Goal: Check status: Check status

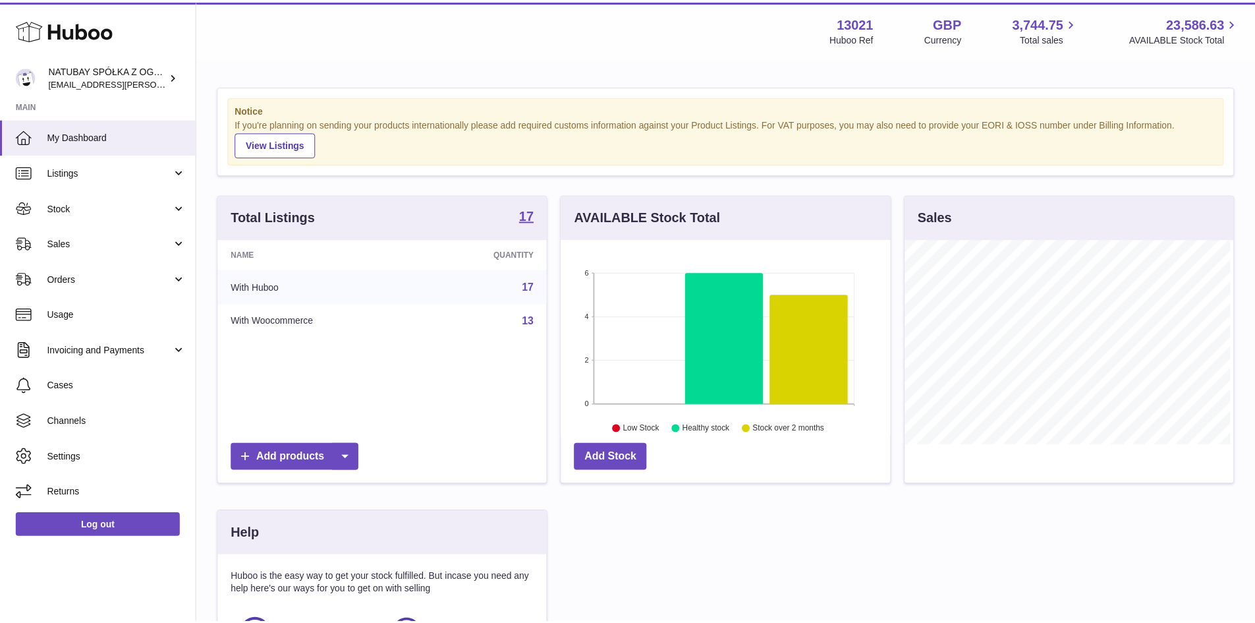
scroll to position [206, 332]
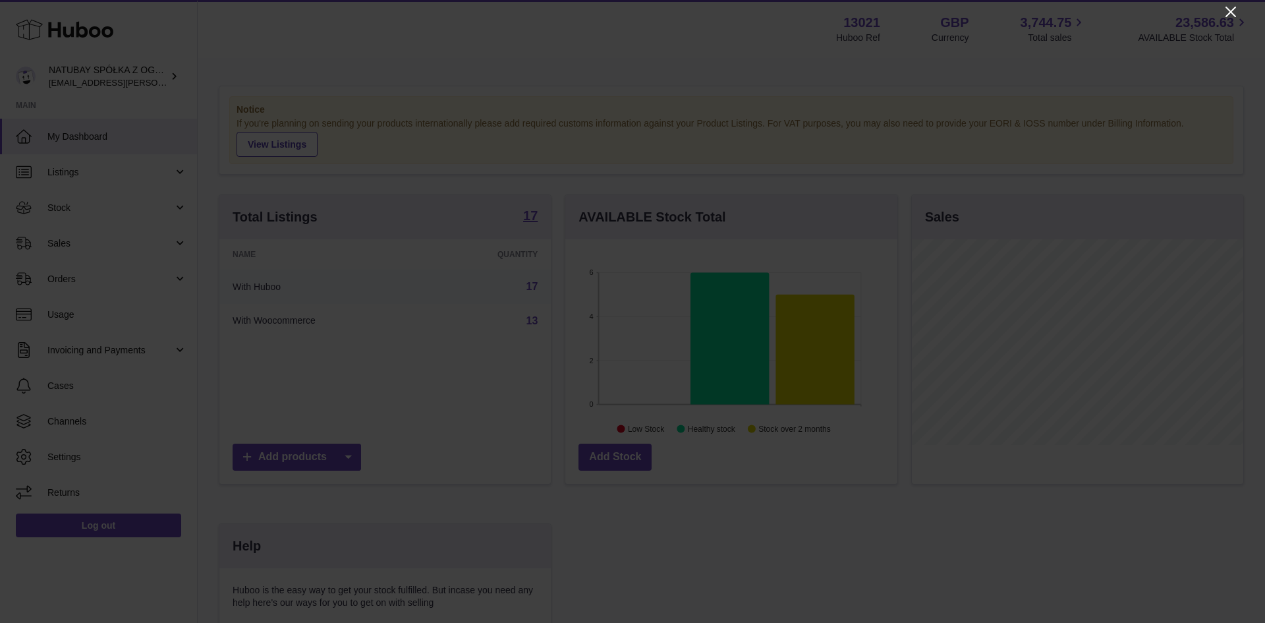
click at [1226, 8] on icon "Close" at bounding box center [1231, 12] width 16 height 16
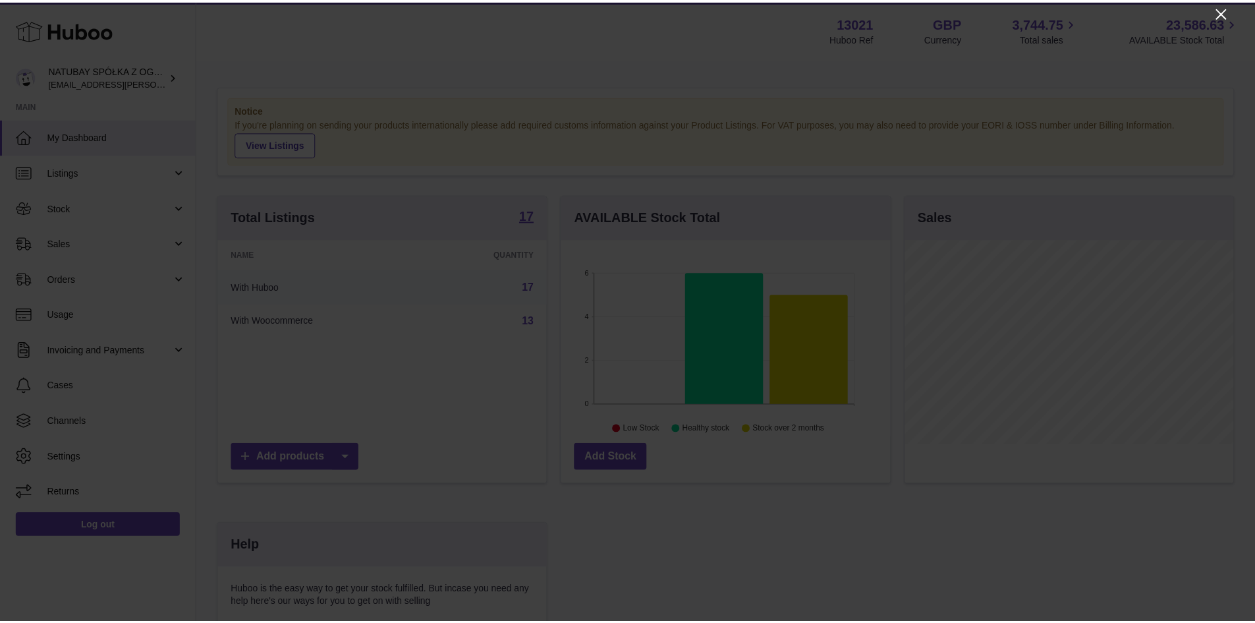
scroll to position [658793, 658671]
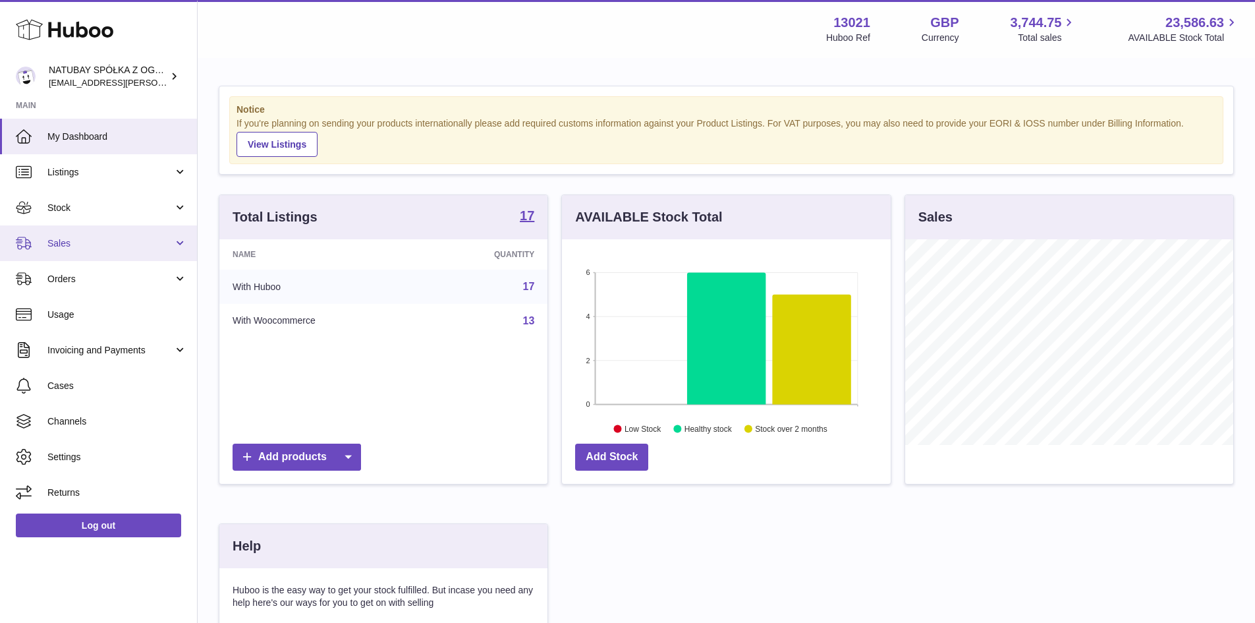
click at [103, 255] on link "Sales" at bounding box center [98, 243] width 197 height 36
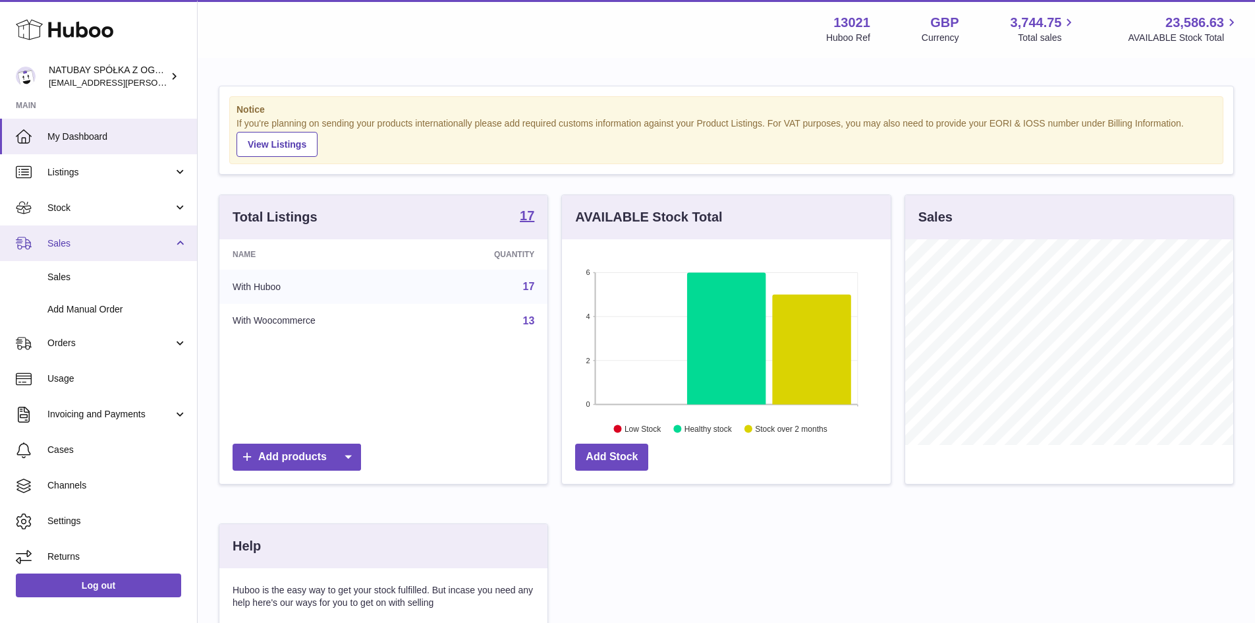
click at [110, 248] on span "Sales" at bounding box center [110, 243] width 126 height 13
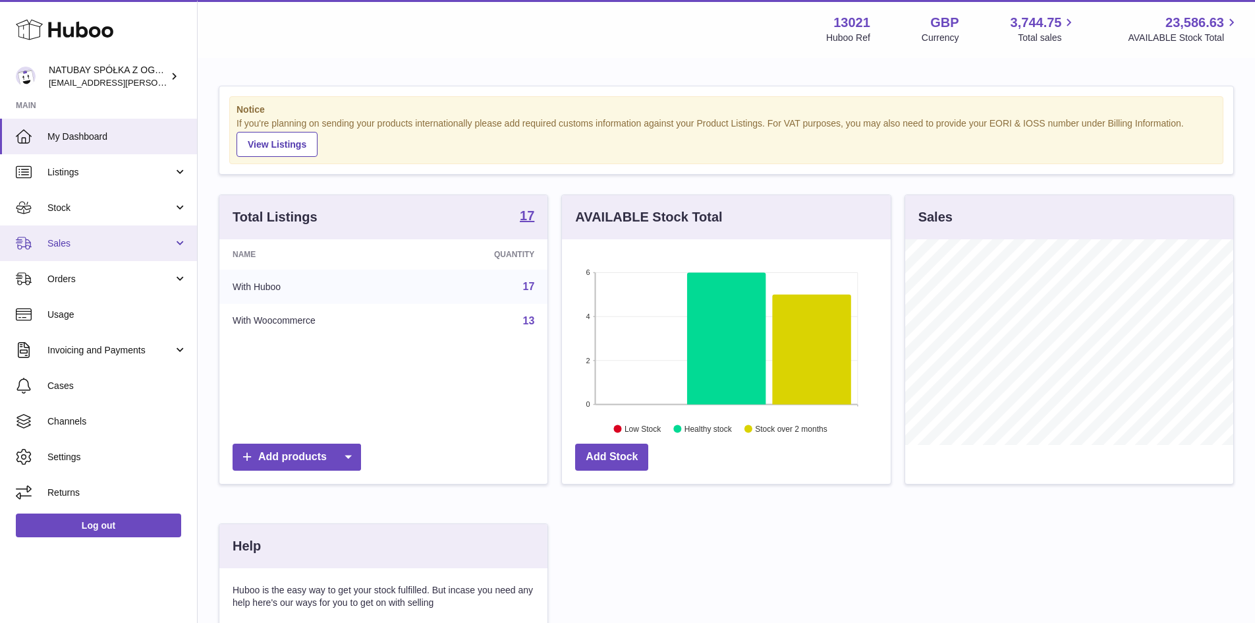
click at [111, 250] on link "Sales" at bounding box center [98, 243] width 197 height 36
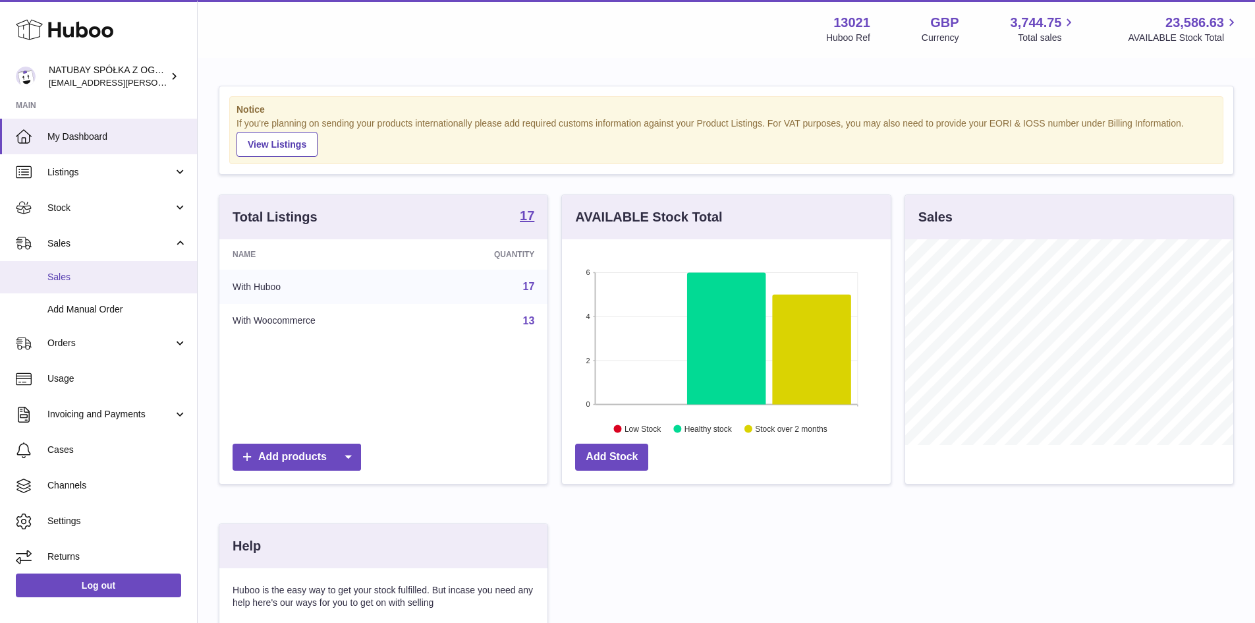
click at [106, 281] on span "Sales" at bounding box center [117, 277] width 140 height 13
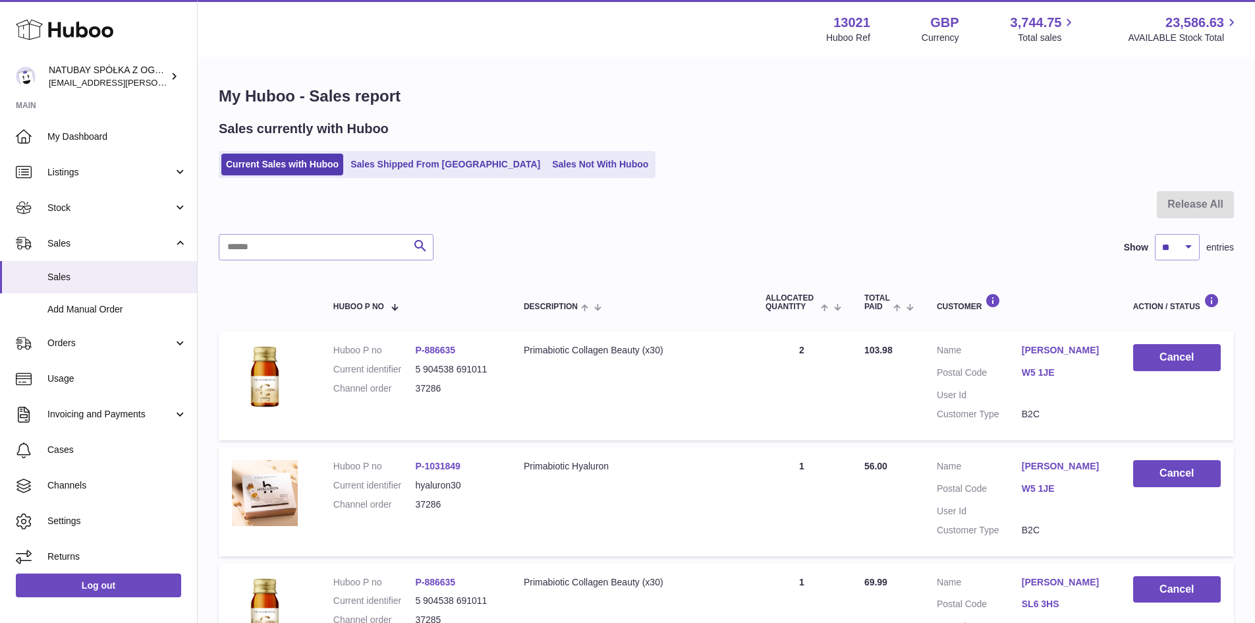
click at [396, 148] on div "Sales currently with Huboo Current Sales with Huboo Sales Shipped From Huboo Sa…" at bounding box center [727, 149] width 1016 height 58
click at [390, 164] on link "Sales Shipped From [GEOGRAPHIC_DATA]" at bounding box center [445, 165] width 199 height 22
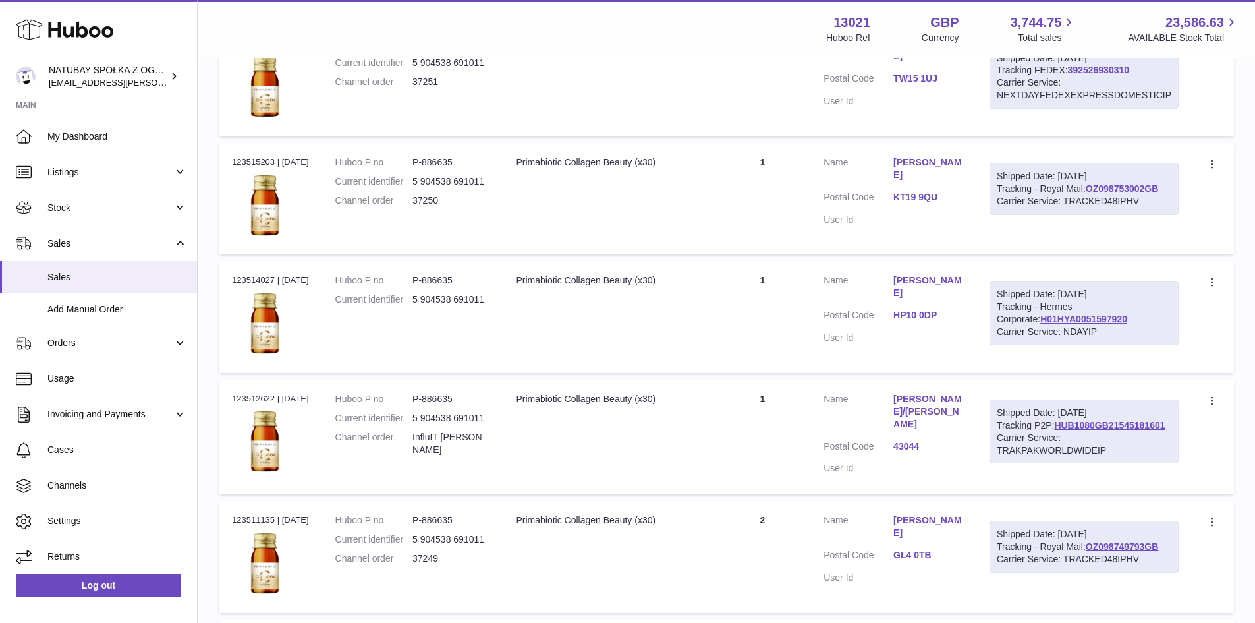
scroll to position [1010, 0]
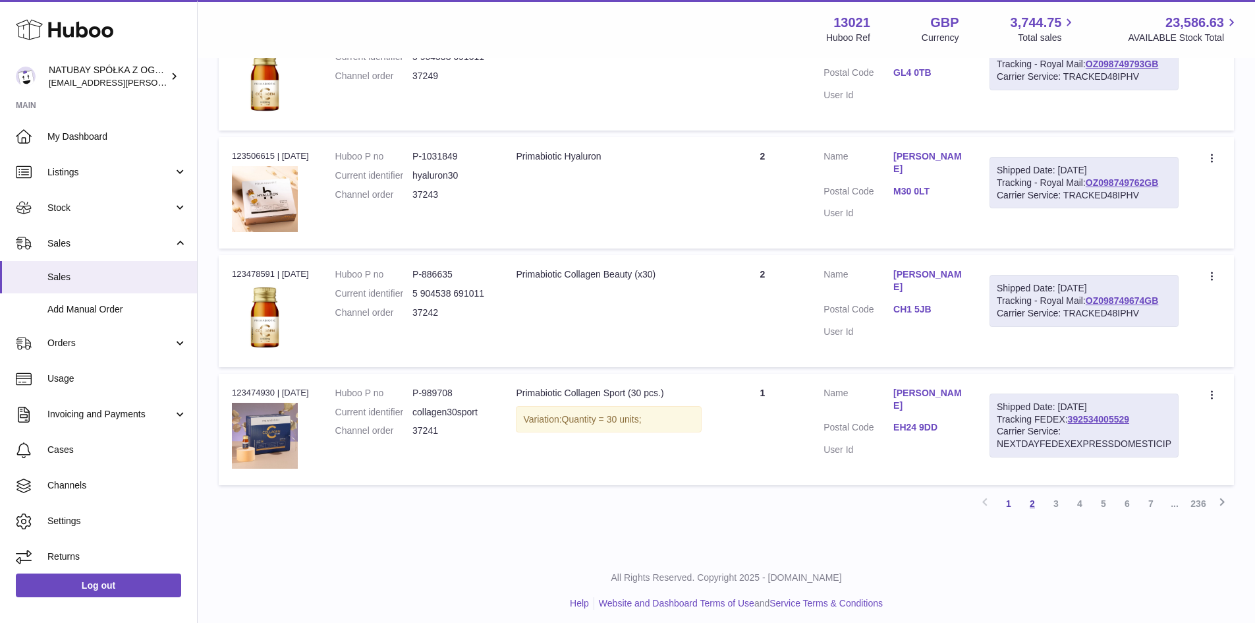
click at [1039, 494] on link "2" at bounding box center [1033, 504] width 24 height 24
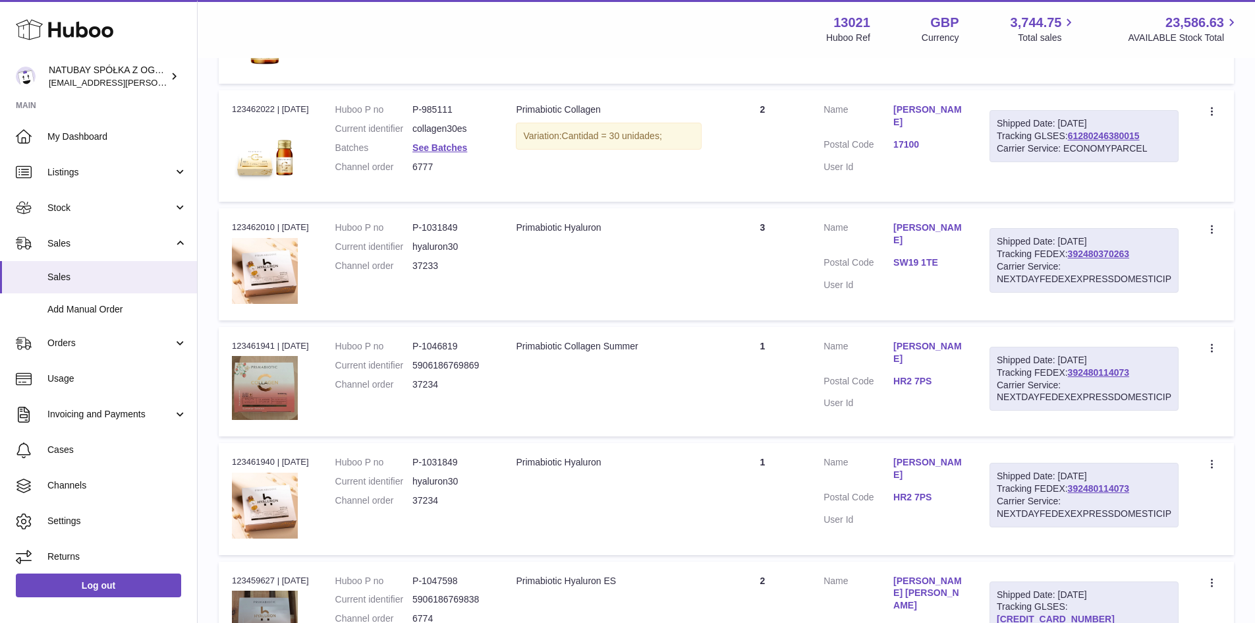
scroll to position [996, 0]
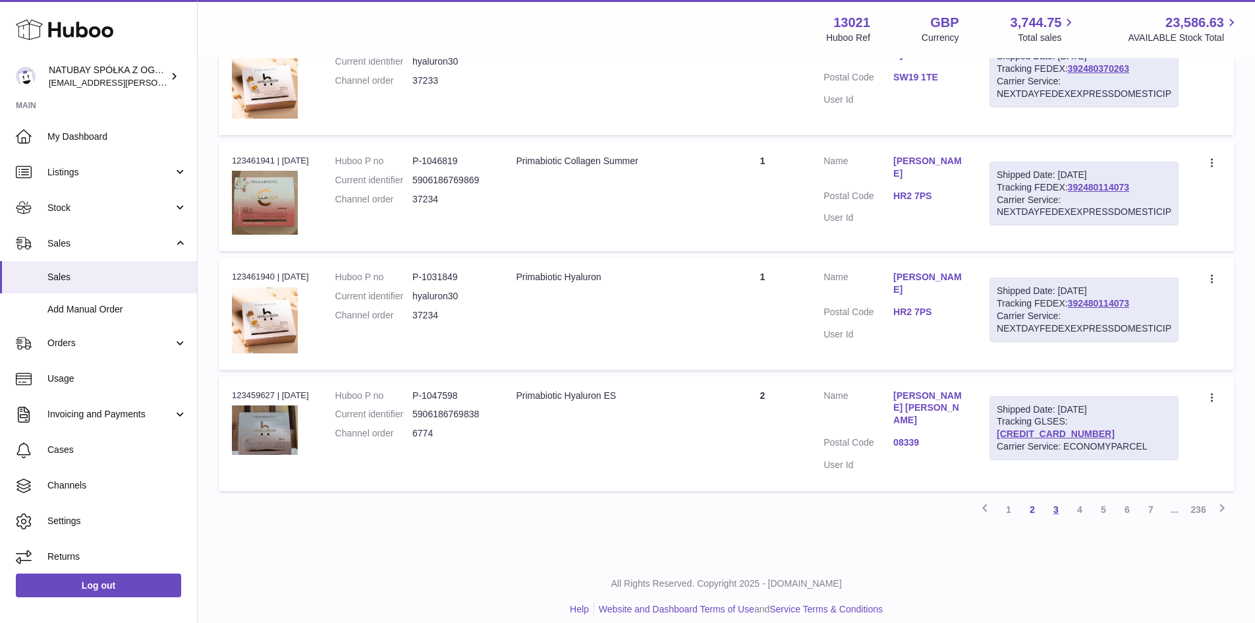
click at [1056, 498] on link "3" at bounding box center [1057, 510] width 24 height 24
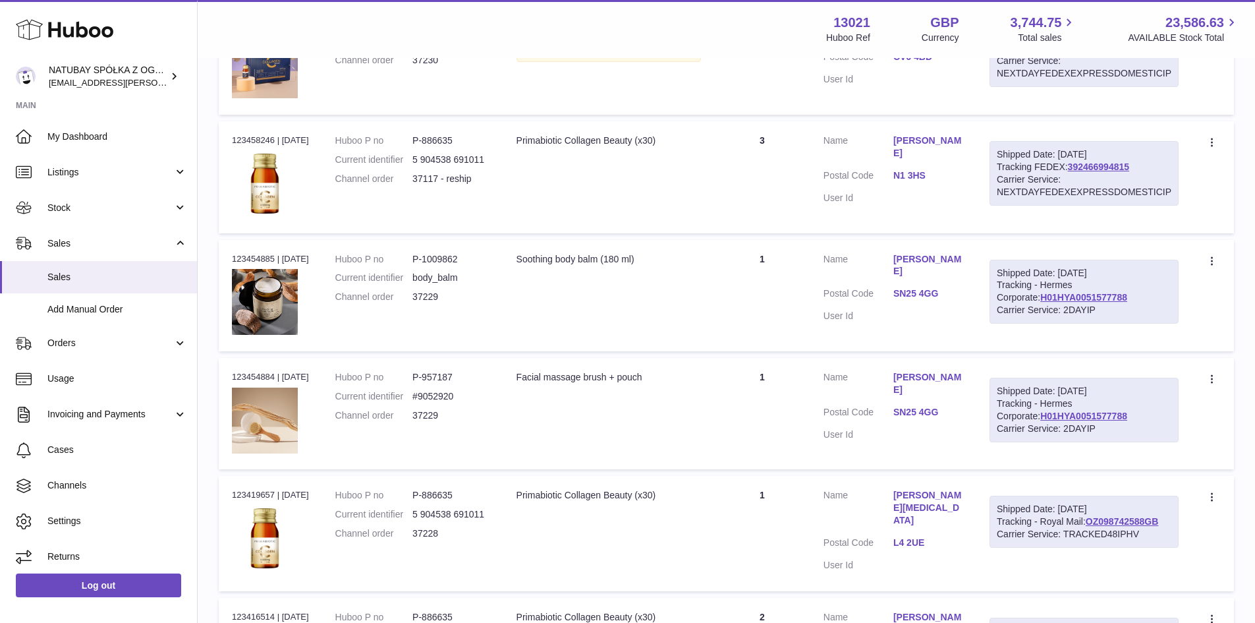
scroll to position [257, 0]
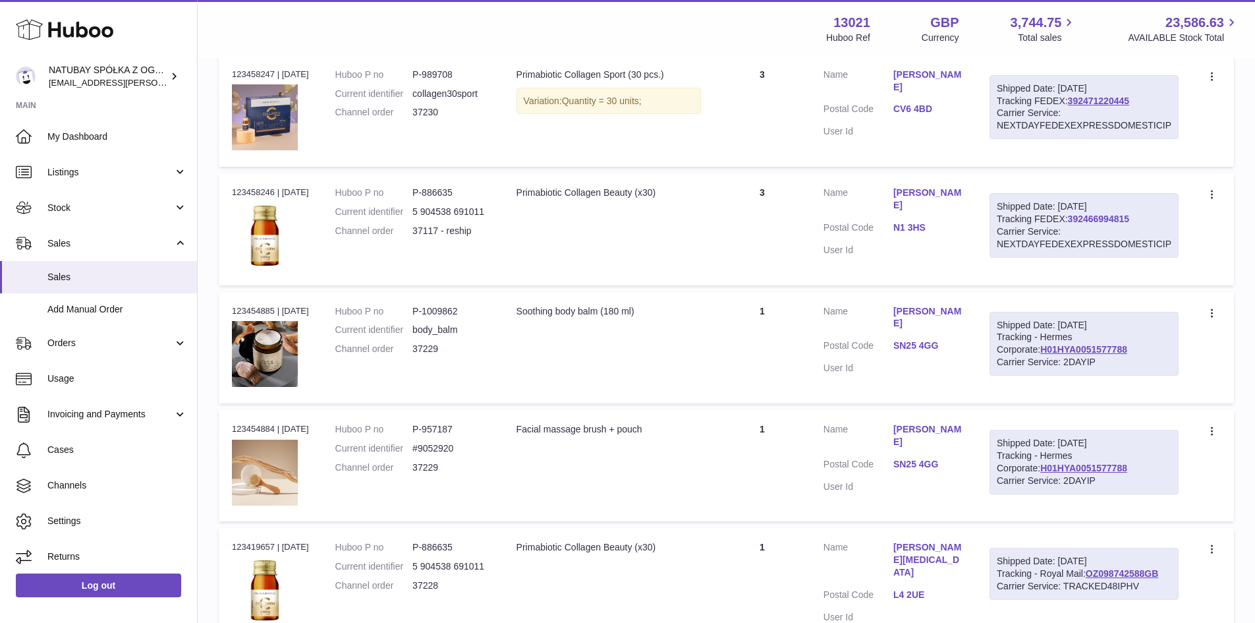
click at [1097, 215] on link "392466994815" at bounding box center [1098, 219] width 61 height 11
